Goal: Task Accomplishment & Management: Complete application form

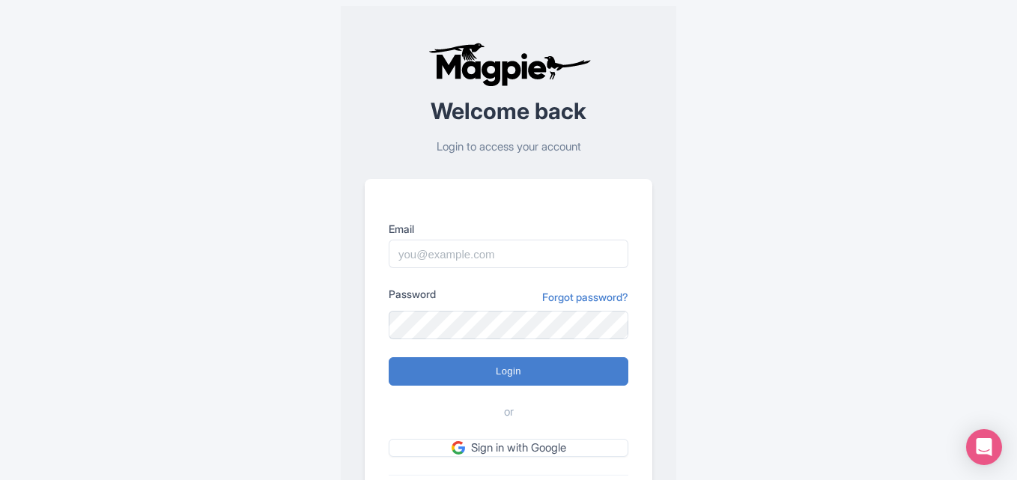
scroll to position [105, 0]
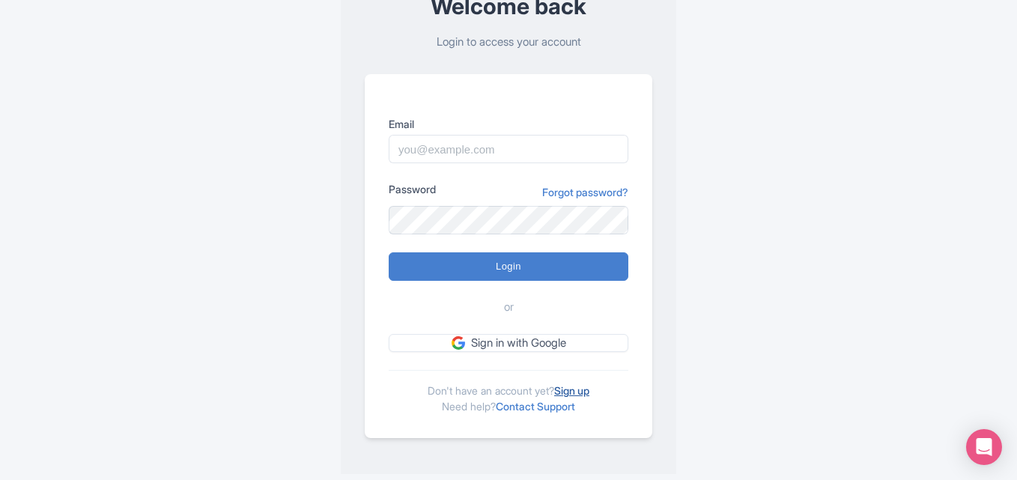
click at [575, 389] on link "Sign up" at bounding box center [571, 390] width 35 height 13
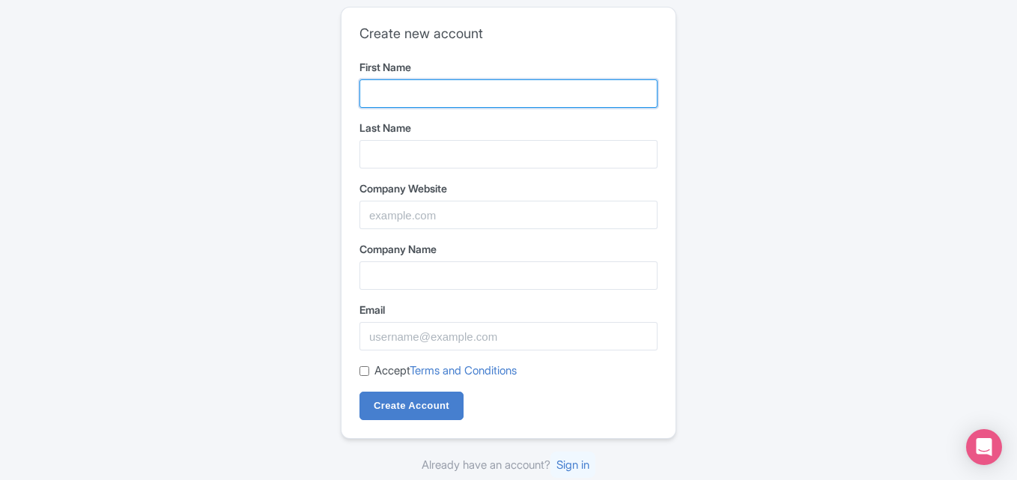
click at [407, 101] on input "First Name" at bounding box center [508, 93] width 298 height 28
type input "Reddy"
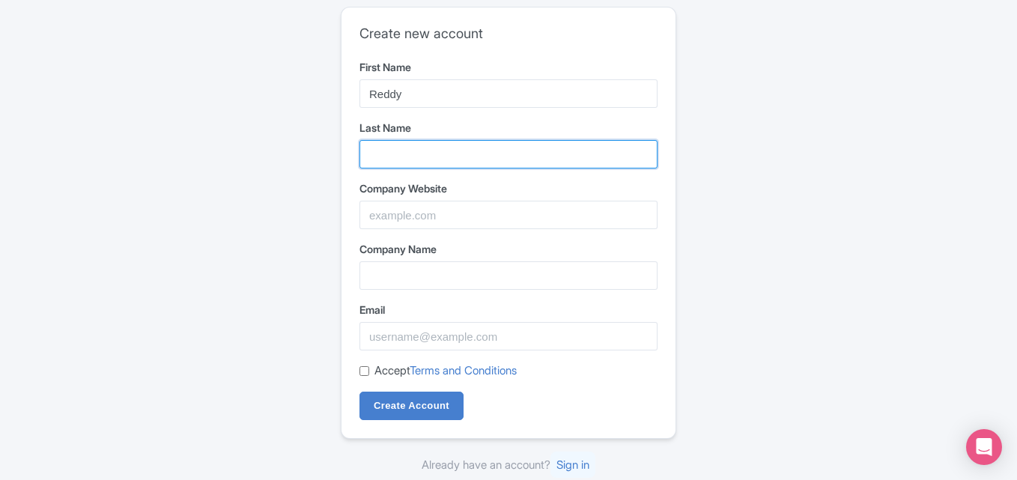
click at [439, 143] on input "Last Name" at bounding box center [508, 154] width 298 height 28
type input "Anna"
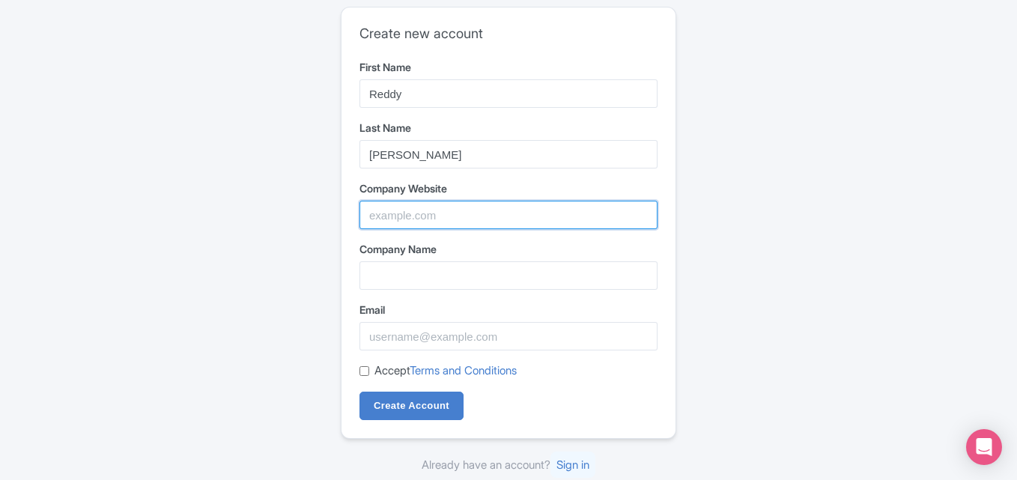
click at [437, 205] on input "Company Website" at bounding box center [508, 215] width 298 height 28
paste input "https://www.reddyanna-id.com/"
type input "https://www.reddyanna-id.com/"
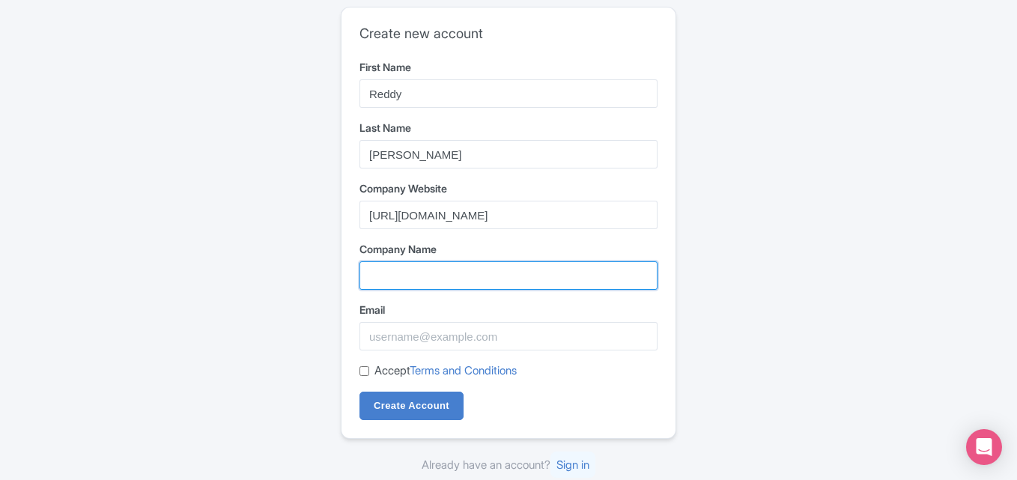
click at [477, 284] on input "Company Name" at bounding box center [508, 275] width 298 height 28
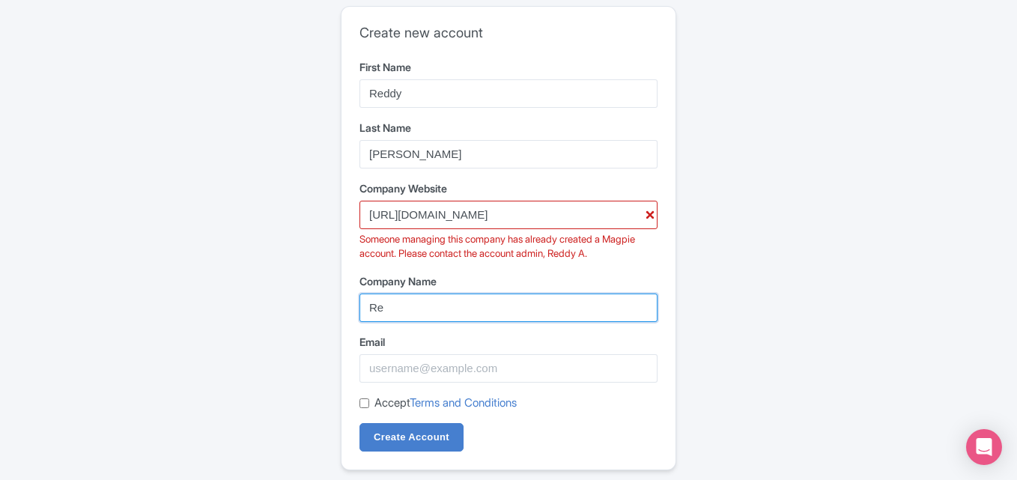
click at [466, 320] on input "Re" at bounding box center [508, 308] width 298 height 28
type input "SEO"
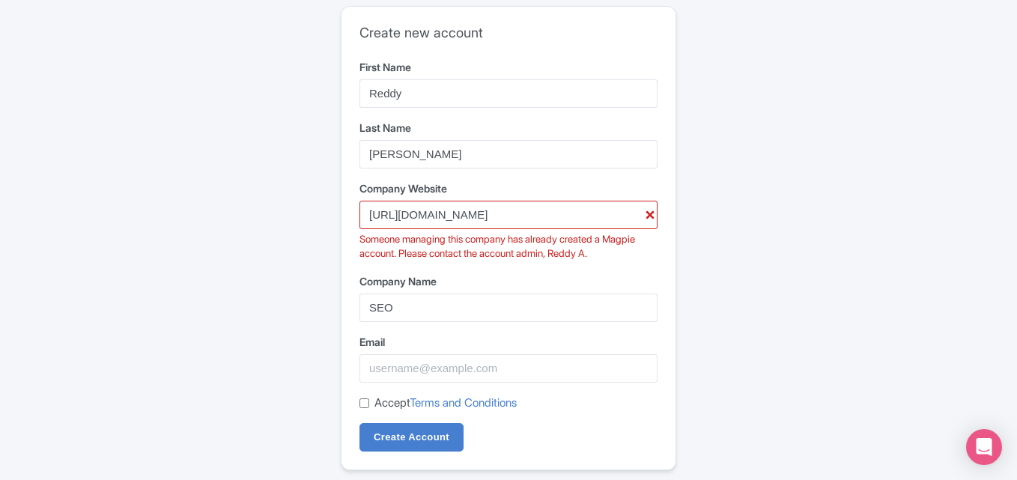
click at [436, 384] on form "First Name Reddy Last Name Anna Company Website https://www.reddyanna-id.com/ S…" at bounding box center [508, 255] width 298 height 393
click at [452, 369] on input "Email" at bounding box center [508, 368] width 298 height 28
type input "reddyanna976@gmail.com"
click at [362, 403] on input "Accept Terms and Conditions" at bounding box center [364, 403] width 10 height 10
checkbox input "true"
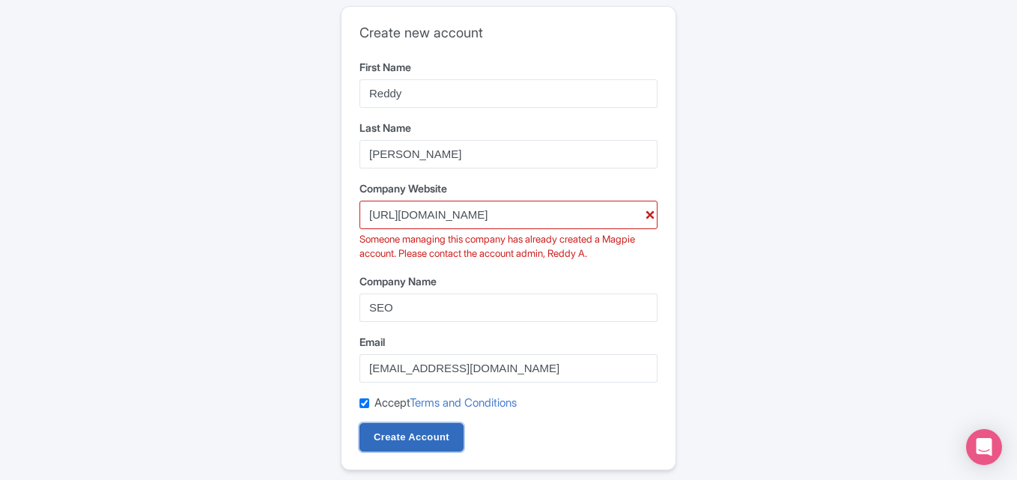
click at [417, 438] on input "Create Account" at bounding box center [411, 437] width 104 height 28
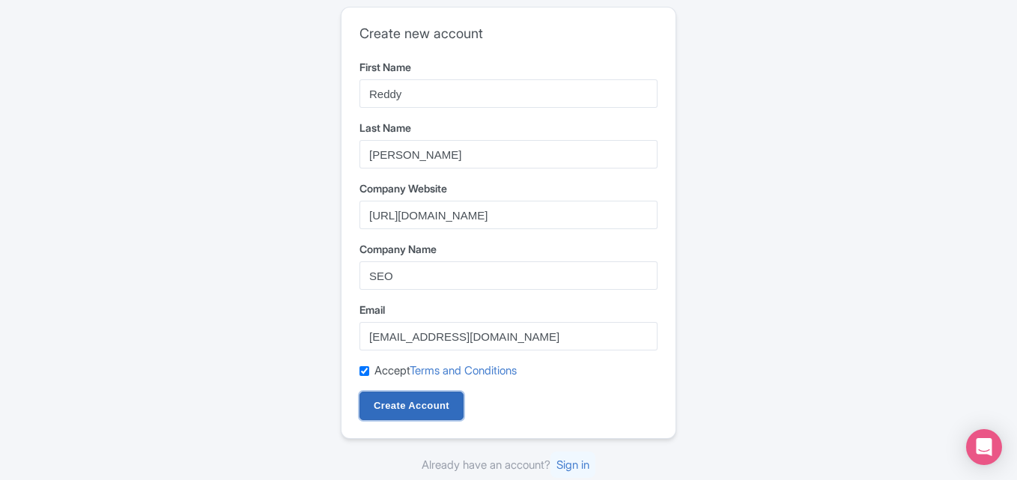
click at [425, 411] on input "Create Account" at bounding box center [411, 406] width 104 height 28
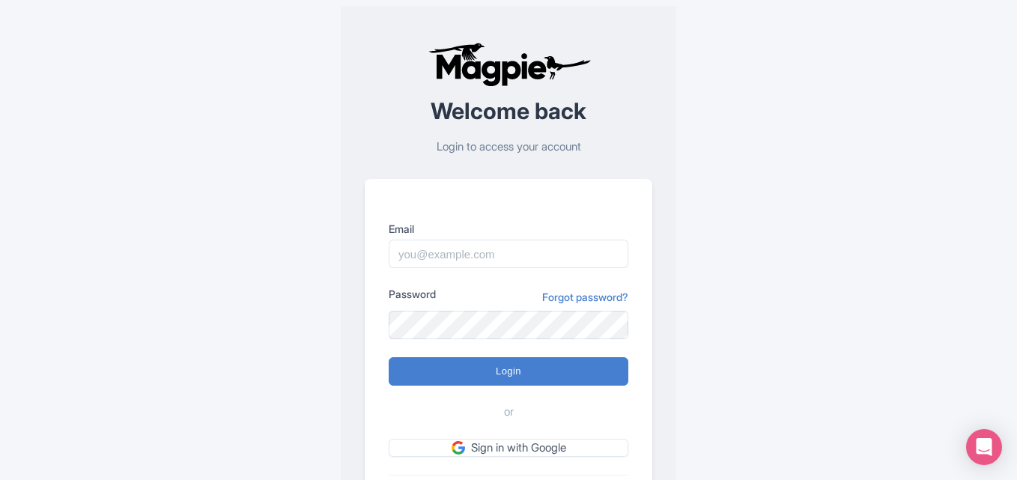
scroll to position [105, 0]
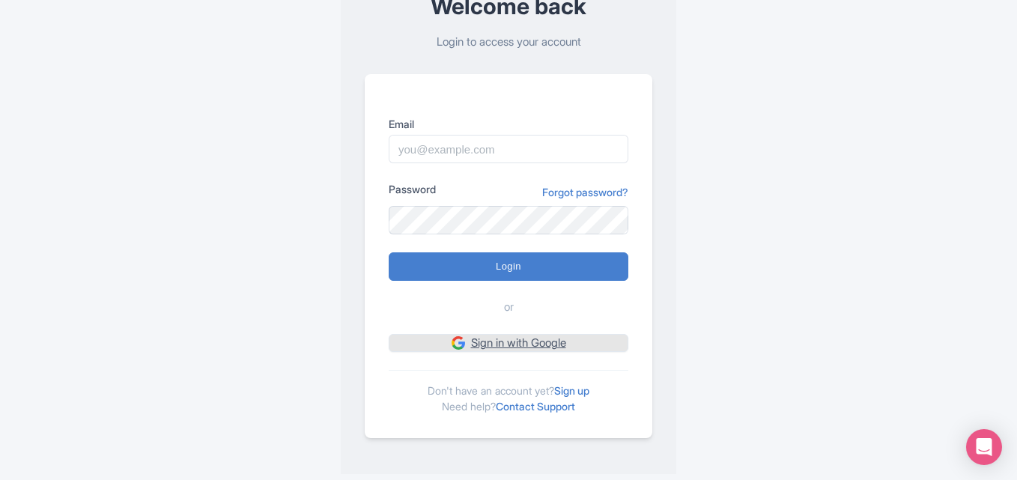
click at [532, 347] on link "Sign in with Google" at bounding box center [509, 343] width 240 height 19
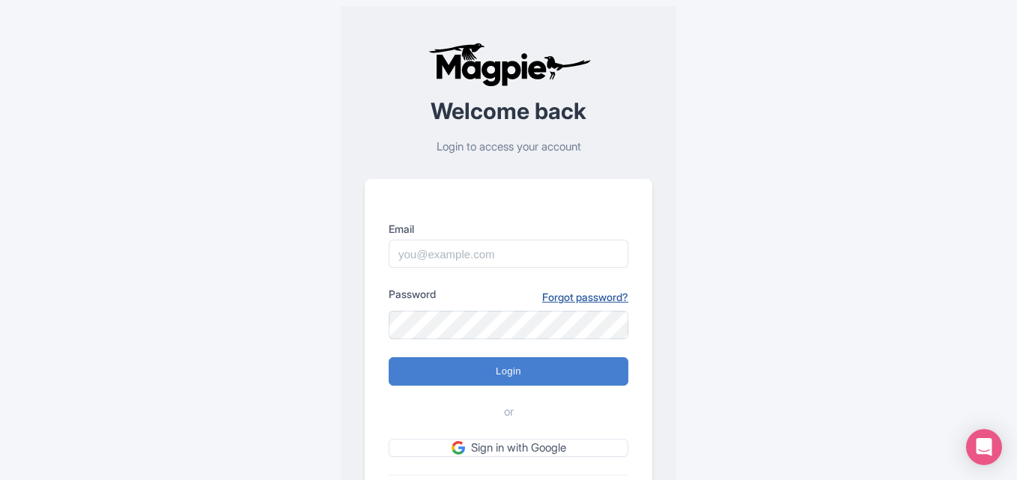
scroll to position [105, 0]
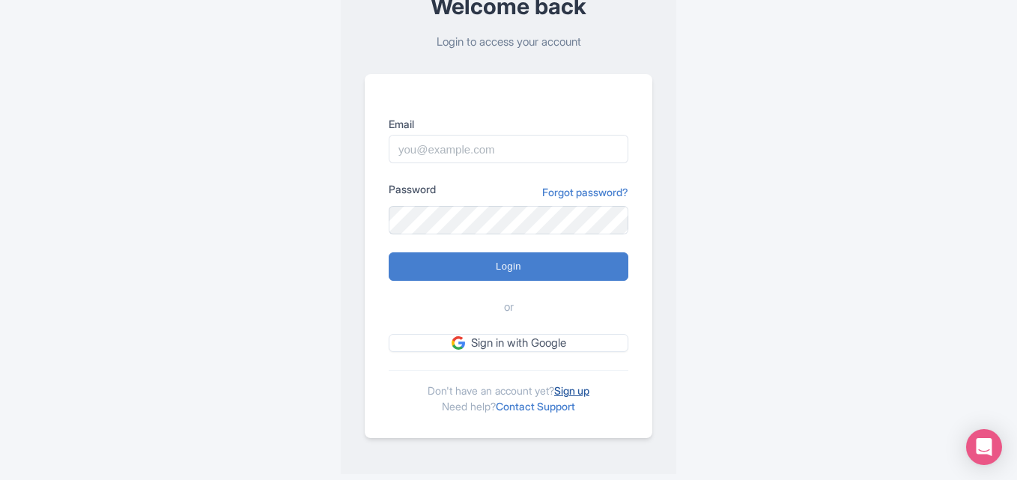
click at [580, 388] on link "Sign up" at bounding box center [571, 390] width 35 height 13
